Goal: Task Accomplishment & Management: Manage account settings

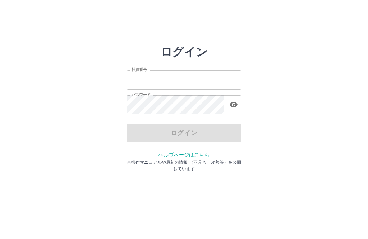
type input "*******"
click at [194, 136] on div "ログイン" at bounding box center [183, 133] width 115 height 18
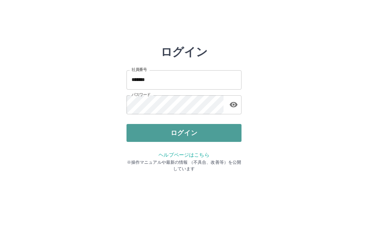
click at [192, 133] on button "ログイン" at bounding box center [183, 133] width 115 height 18
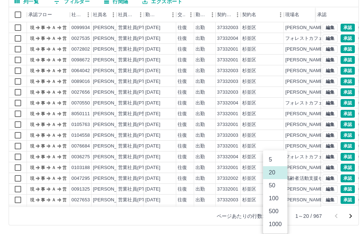
scroll to position [64, 0]
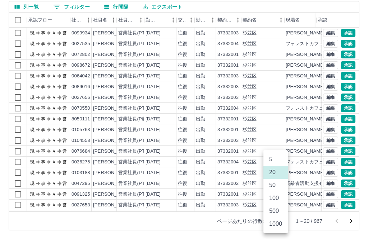
click at [280, 215] on body "SDH勤怠 [PERSON_NAME] 勤務実績承認 前月 [DATE] 次月 今月 月選択 承認モード 削除モード 一括承認 列一覧 0 フィルター 行間隔…" at bounding box center [184, 87] width 368 height 303
click at [275, 224] on li "1000" at bounding box center [275, 224] width 24 height 13
type input "****"
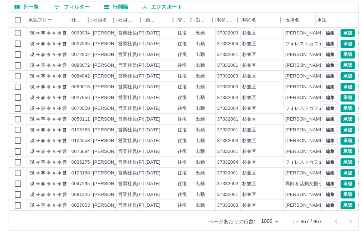
drag, startPoint x: 359, startPoint y: 184, endPoint x: 362, endPoint y: 98, distance: 85.8
click at [361, 177] on div at bounding box center [181, 117] width 362 height 234
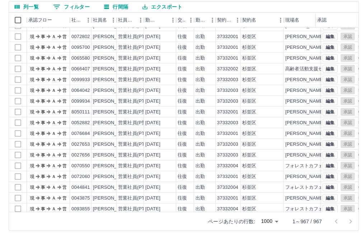
scroll to position [10236, 0]
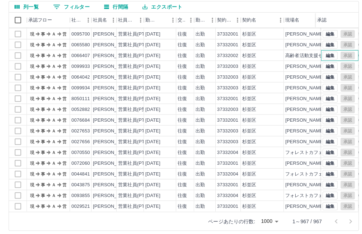
click at [346, 52] on div "編集 承認" at bounding box center [339, 56] width 32 height 8
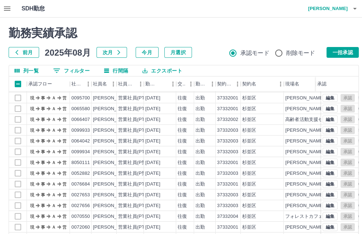
click at [346, 50] on button "一括承認" at bounding box center [343, 52] width 32 height 11
